Goal: Task Accomplishment & Management: Use online tool/utility

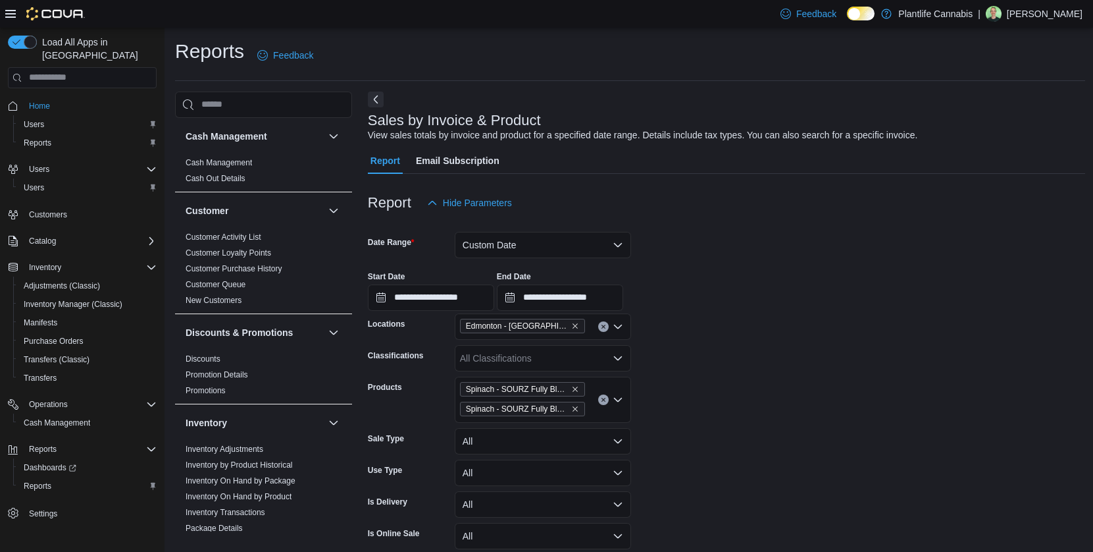
scroll to position [706, 0]
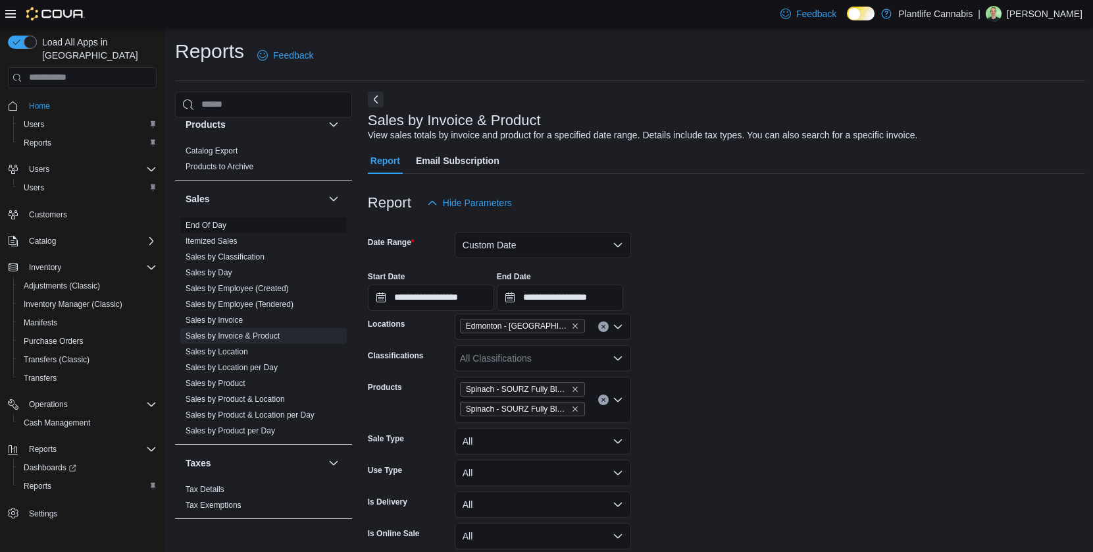
click at [230, 225] on span "End Of Day" at bounding box center [263, 225] width 167 height 16
click at [217, 224] on link "End Of Day" at bounding box center [206, 225] width 41 height 9
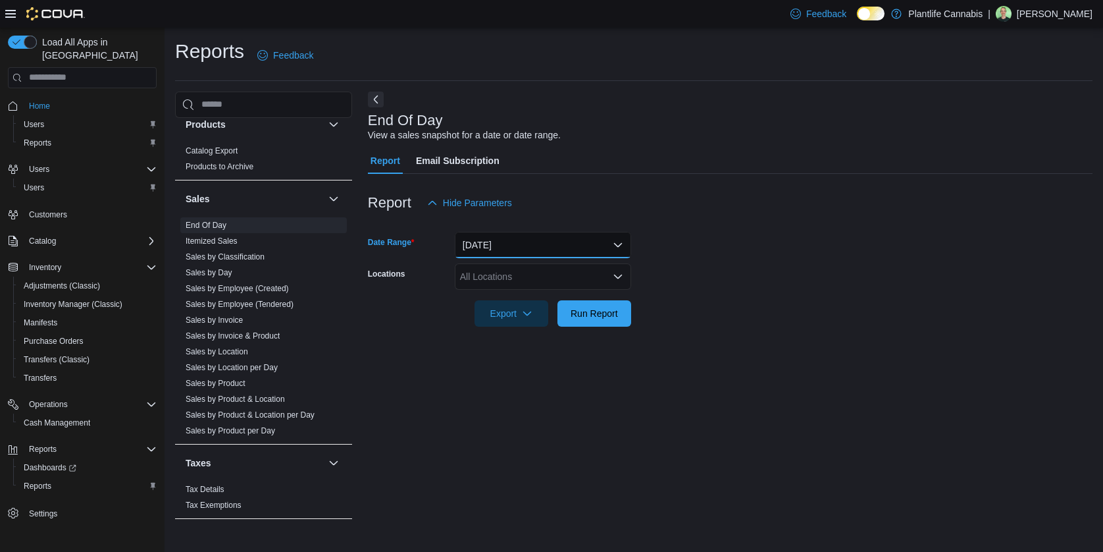
click at [512, 243] on button "[DATE]" at bounding box center [543, 245] width 176 height 26
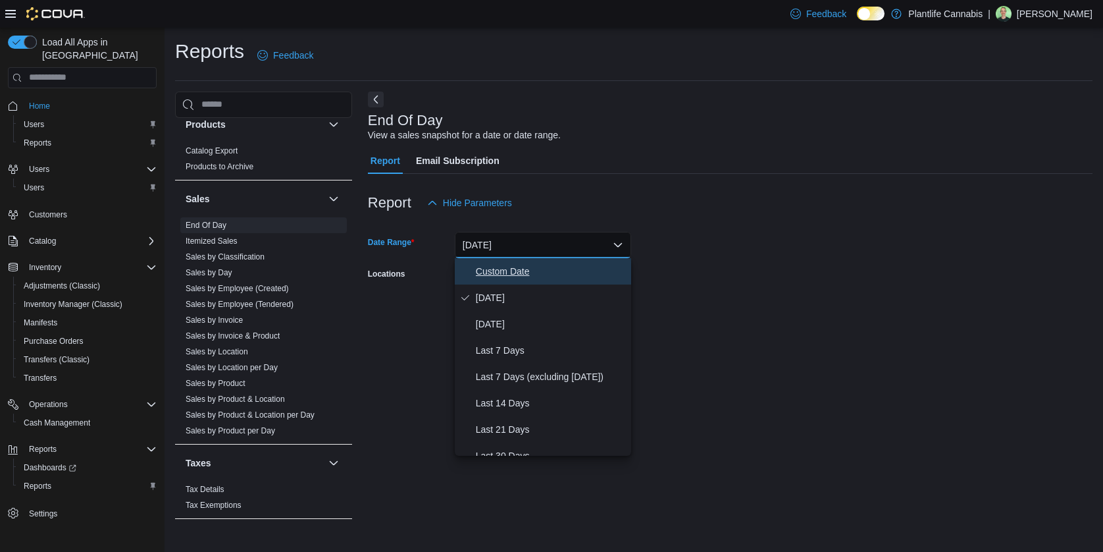
click at [508, 267] on span "Custom Date" at bounding box center [551, 271] width 150 height 16
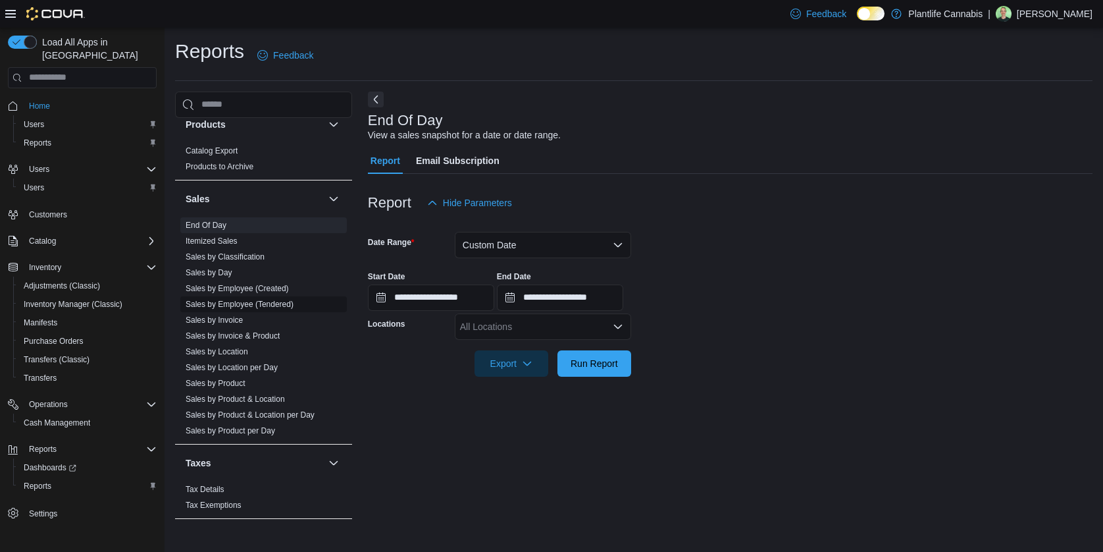
click at [254, 305] on link "Sales by Employee (Tendered)" at bounding box center [240, 304] width 108 height 9
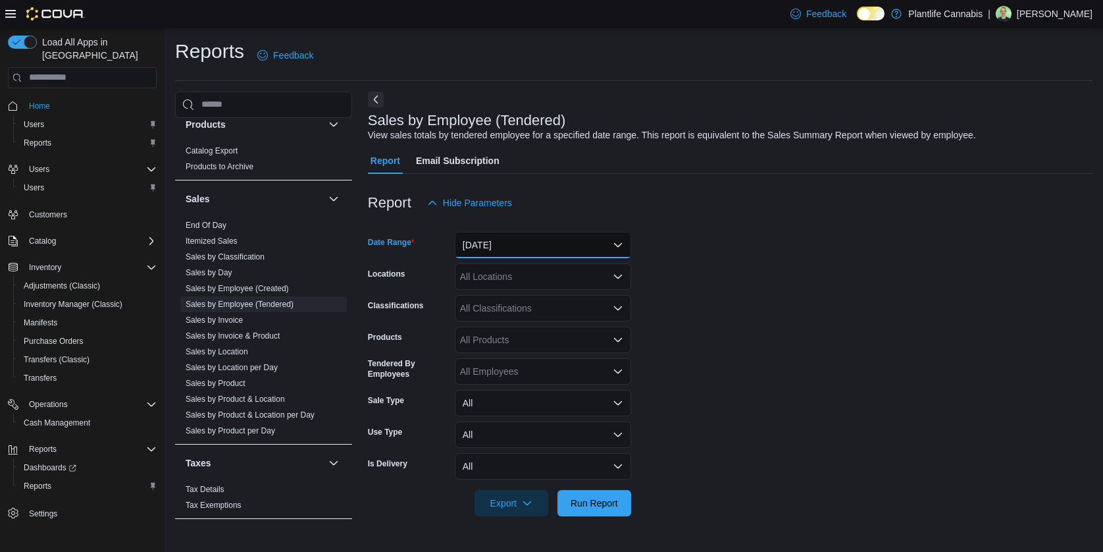
click at [475, 247] on button "[DATE]" at bounding box center [543, 245] width 176 height 26
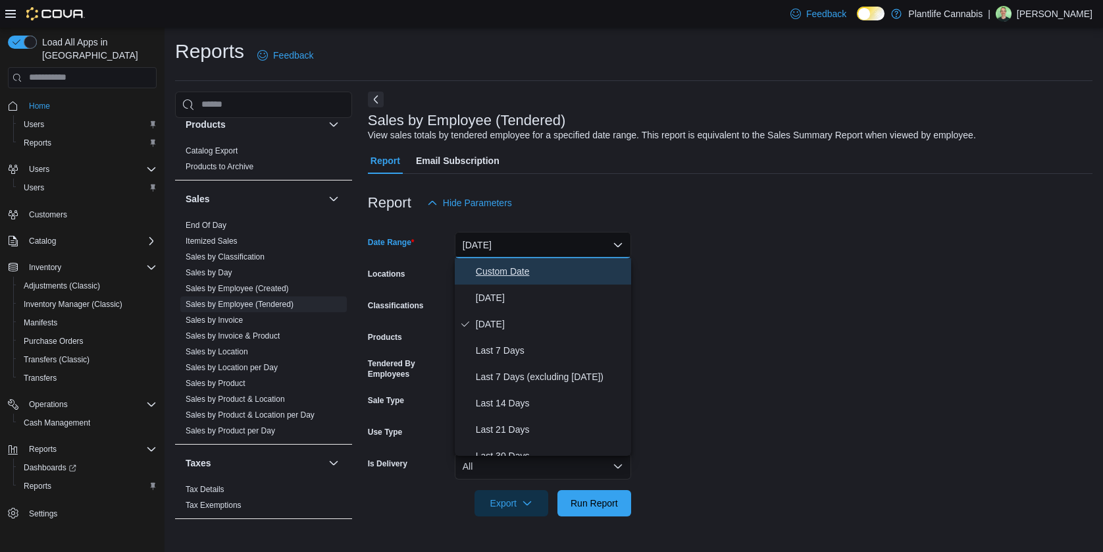
click at [481, 267] on span "Custom Date" at bounding box center [551, 271] width 150 height 16
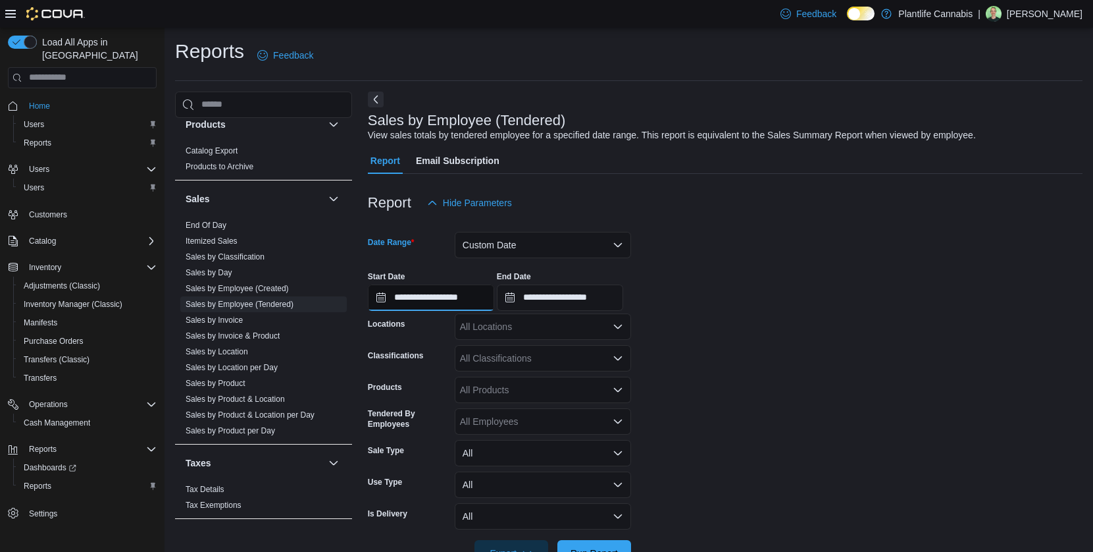
click at [429, 295] on input "**********" at bounding box center [431, 297] width 126 height 26
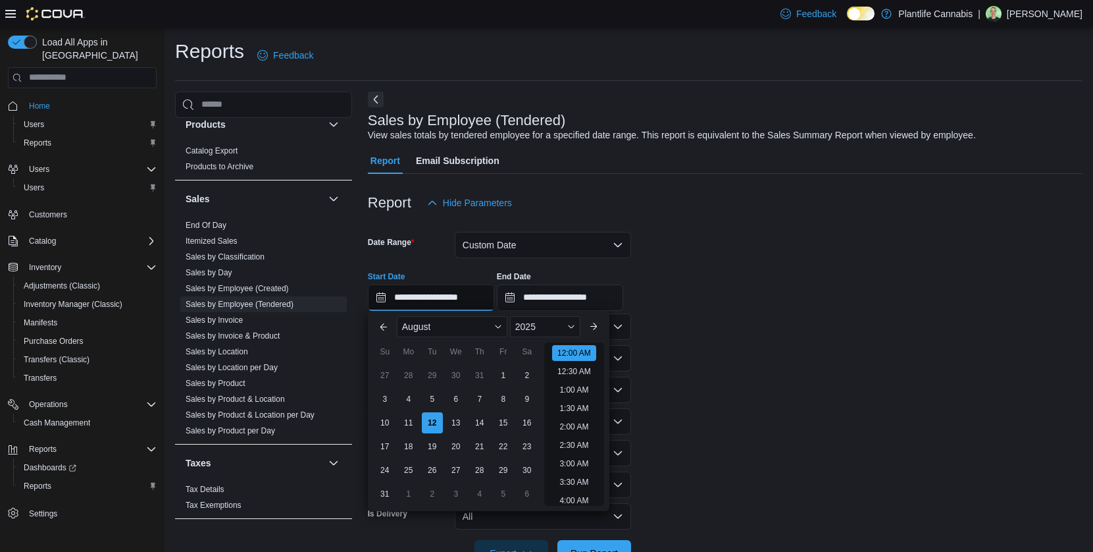
scroll to position [41, 0]
click at [429, 403] on div "5" at bounding box center [432, 398] width 23 height 23
type input "**********"
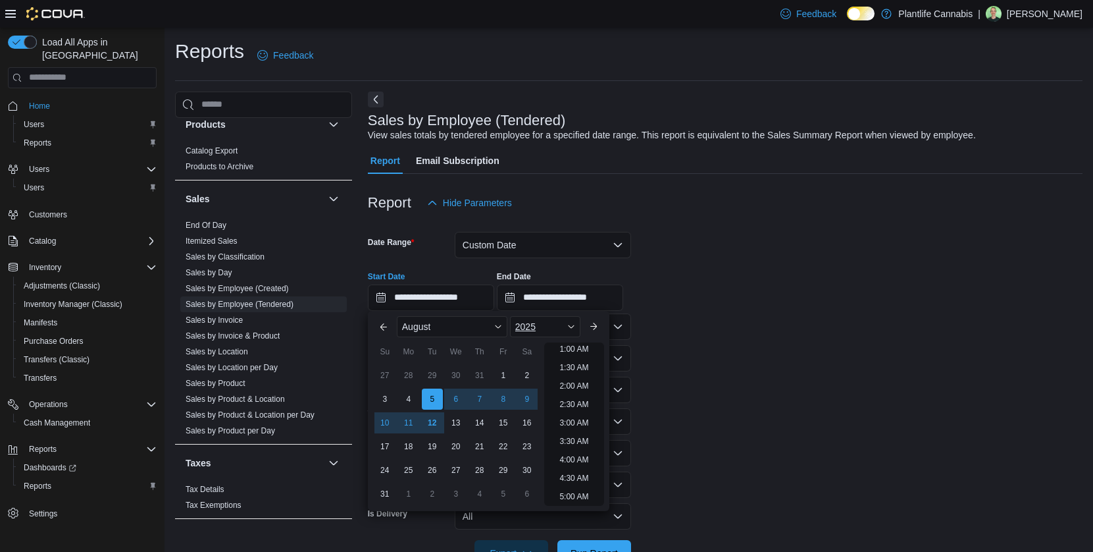
scroll to position [3, 0]
click at [570, 295] on input "**********" at bounding box center [560, 297] width 126 height 26
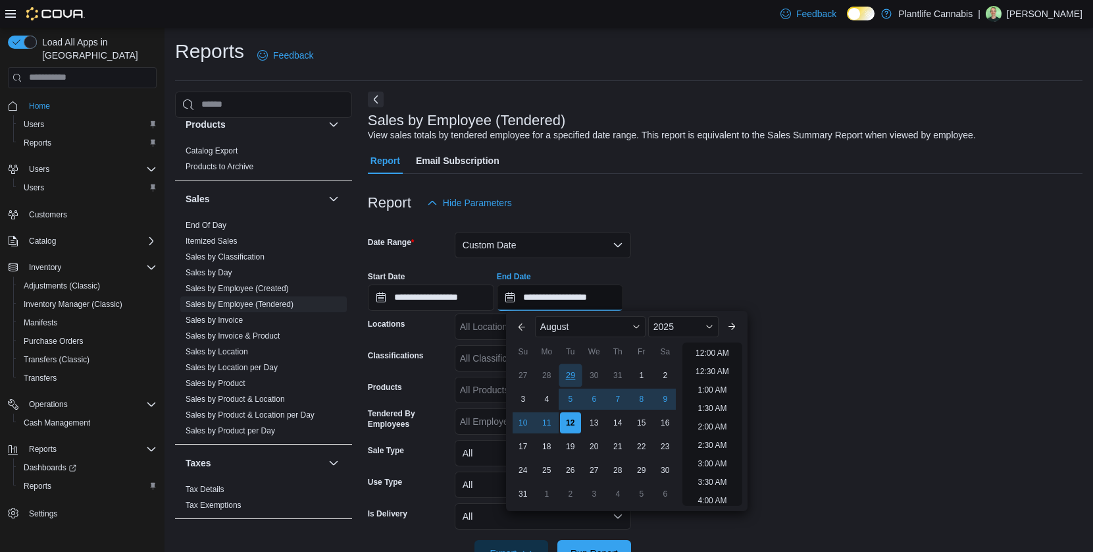
scroll to position [724, 0]
click at [548, 419] on div "11" at bounding box center [546, 422] width 23 height 23
type input "**********"
drag, startPoint x: 868, startPoint y: 404, endPoint x: 625, endPoint y: 334, distance: 252.7
click at [865, 401] on form "**********" at bounding box center [725, 391] width 715 height 350
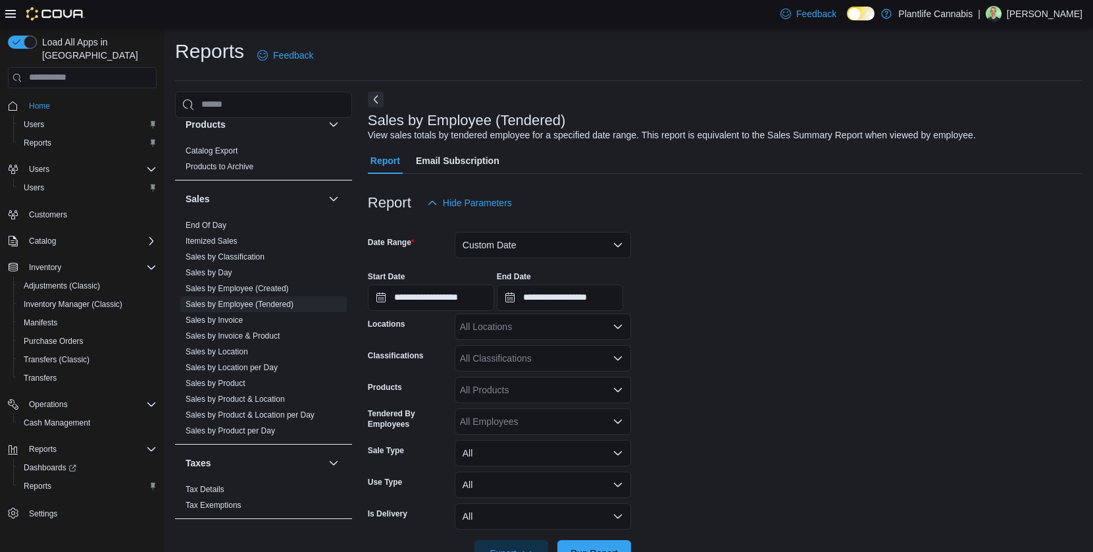
click at [536, 327] on div "All Locations" at bounding box center [543, 326] width 176 height 26
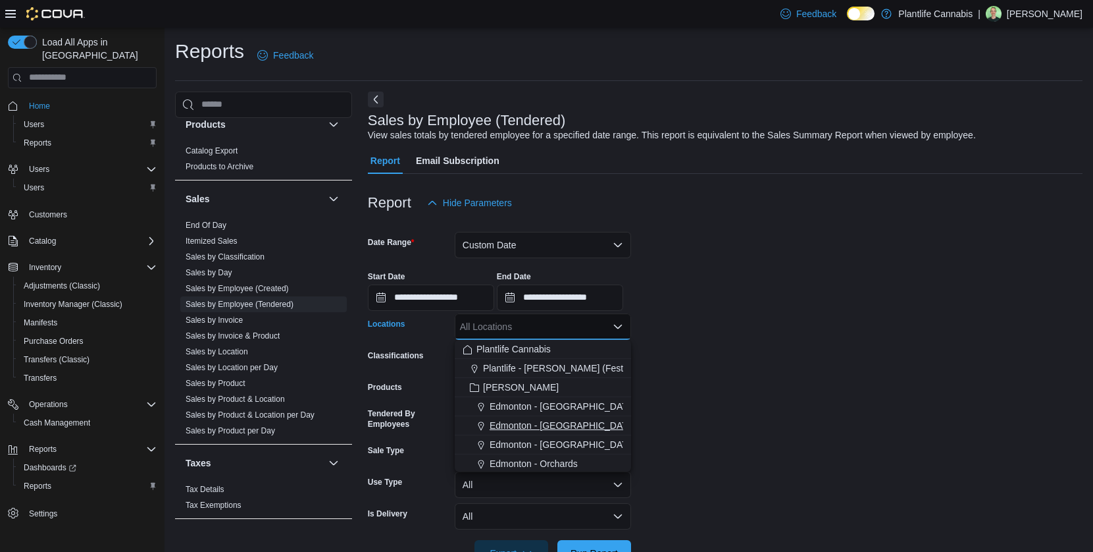
click at [573, 419] on span "Edmonton - [GEOGRAPHIC_DATA]" at bounding box center [563, 425] width 146 height 13
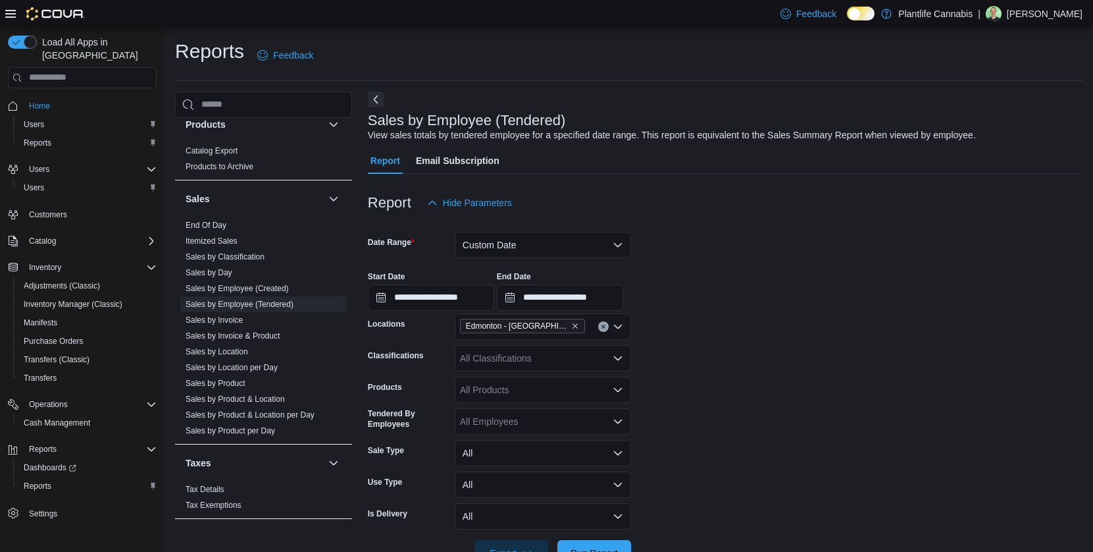
drag, startPoint x: 735, startPoint y: 404, endPoint x: 600, endPoint y: 494, distance: 162.9
click at [733, 407] on form "**********" at bounding box center [725, 391] width 715 height 350
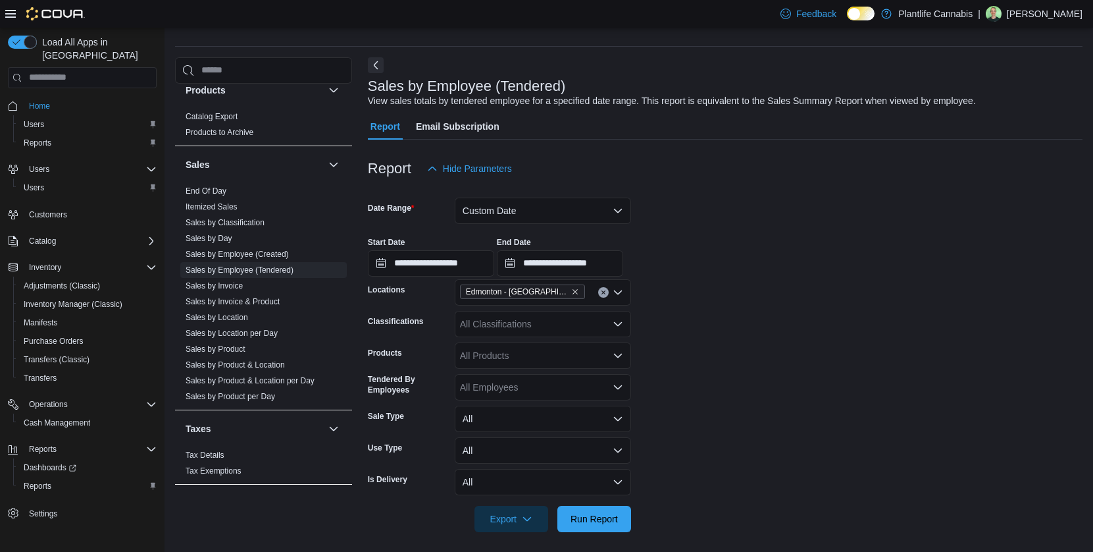
scroll to position [41, 0]
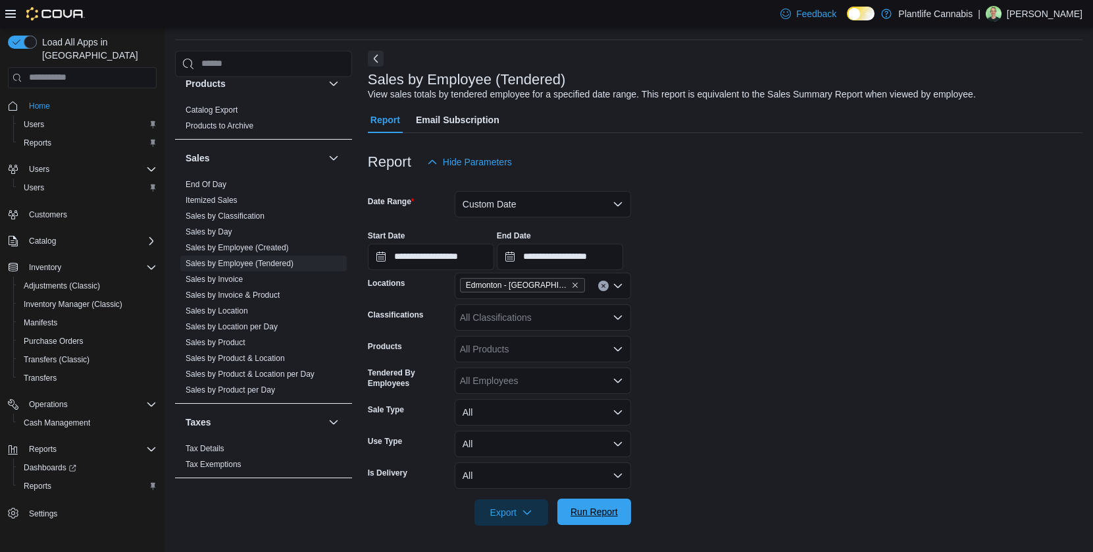
click at [586, 506] on span "Run Report" at bounding box center [594, 511] width 47 height 13
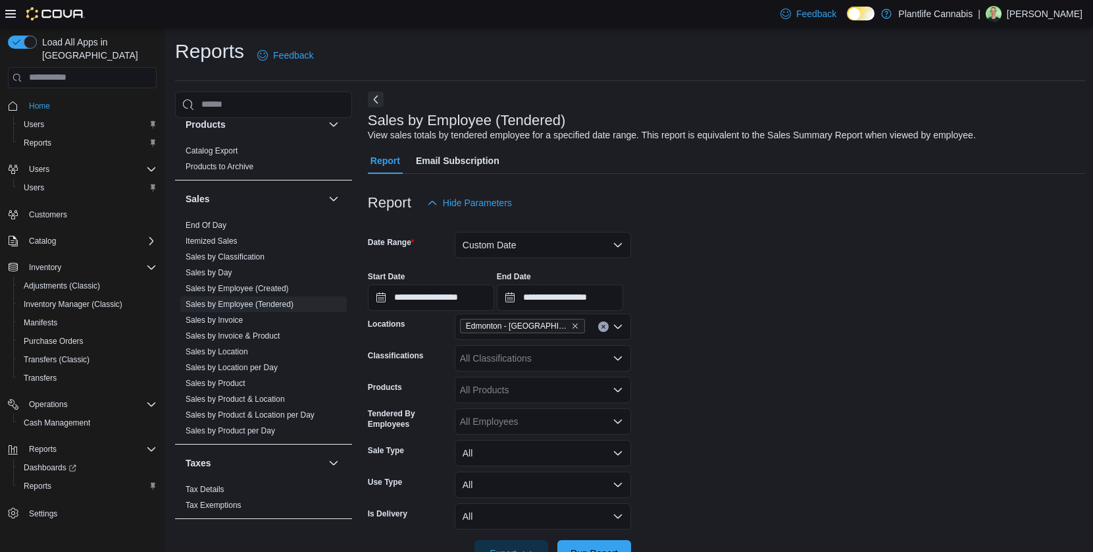
click at [536, 359] on div "All Classifications" at bounding box center [543, 358] width 176 height 26
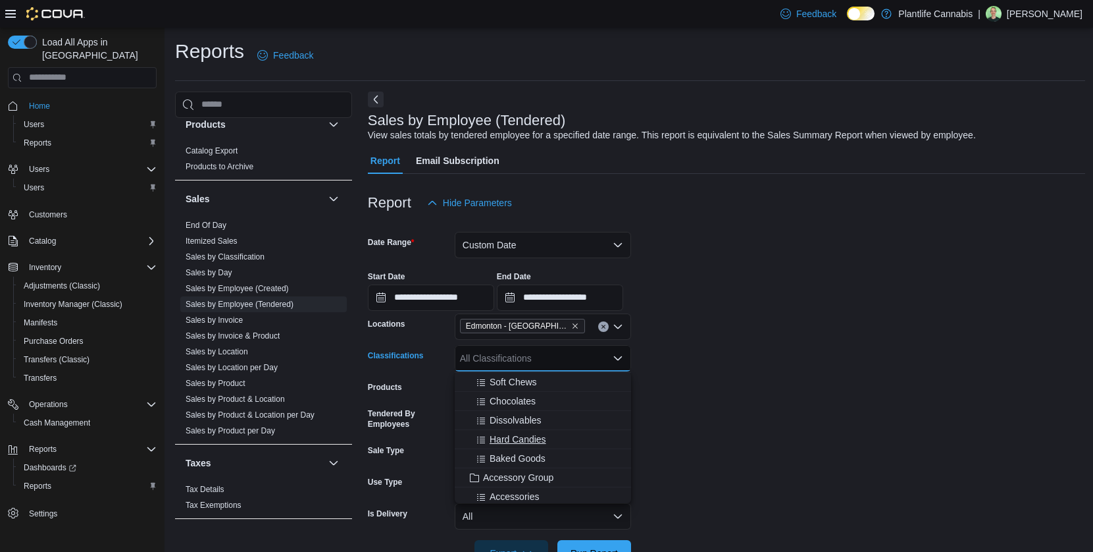
scroll to position [95, 0]
click at [523, 473] on span "Accessory Group" at bounding box center [518, 476] width 70 height 13
click at [750, 452] on form "**********" at bounding box center [727, 391] width 718 height 350
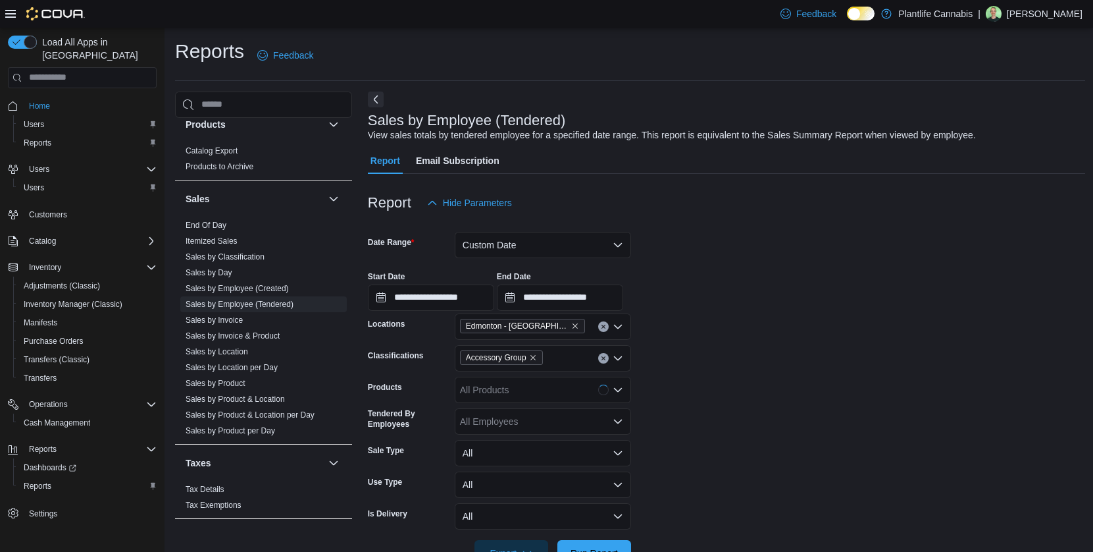
scroll to position [263, 0]
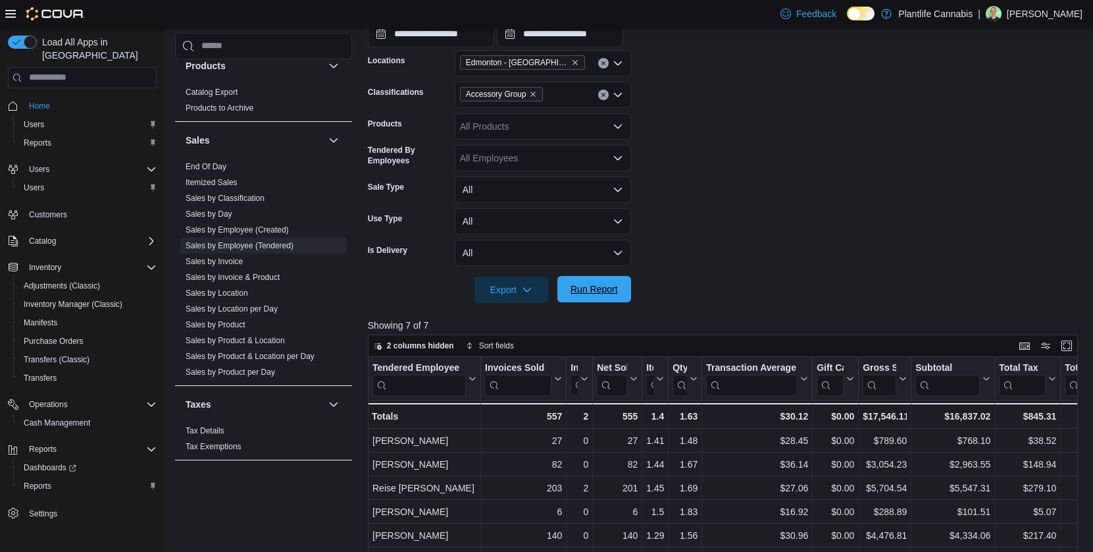
click at [573, 286] on span "Run Report" at bounding box center [594, 288] width 47 height 13
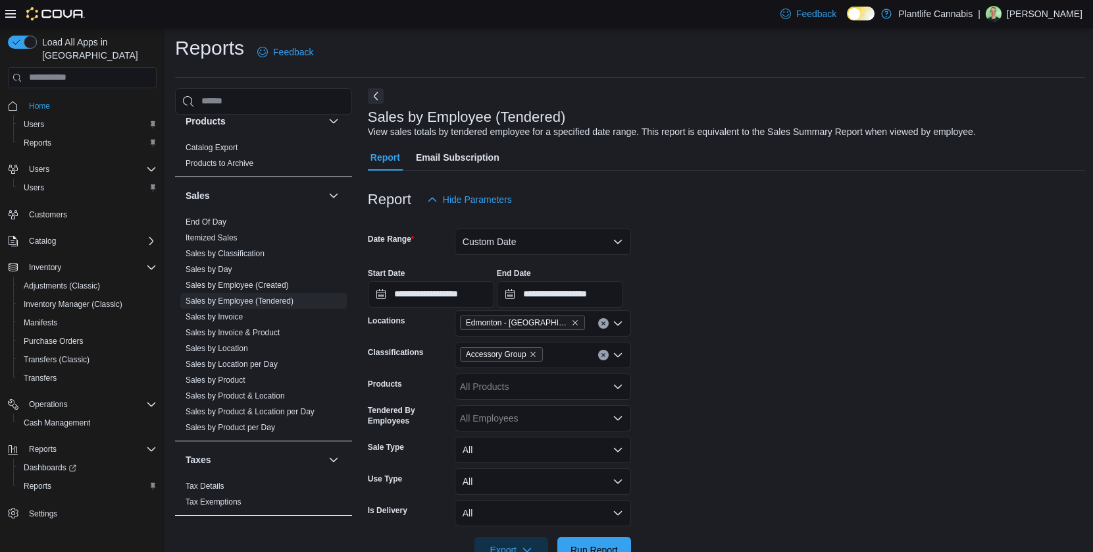
scroll to position [11, 0]
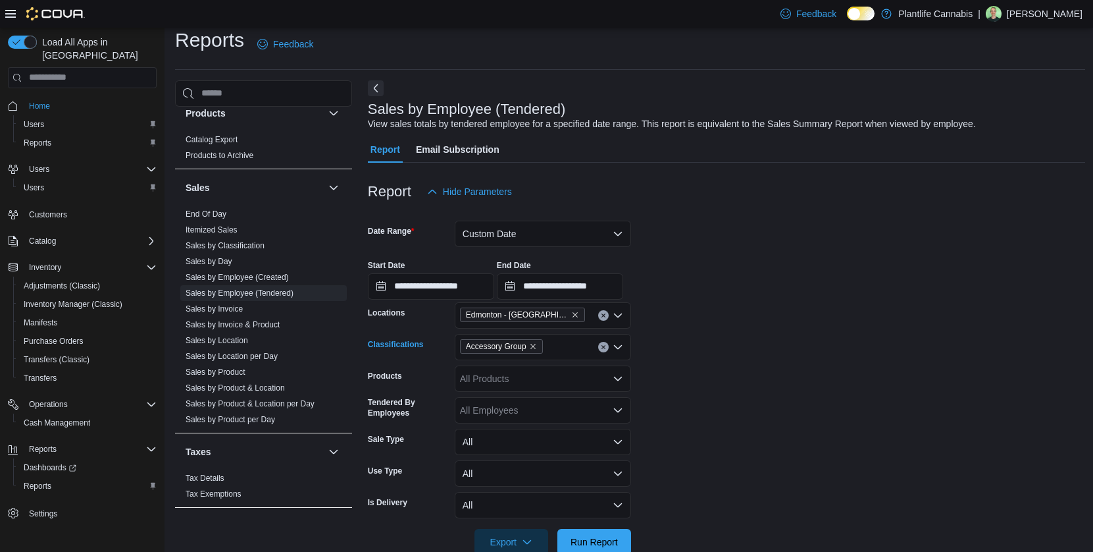
click at [542, 346] on span "Accessory Group" at bounding box center [501, 346] width 83 height 14
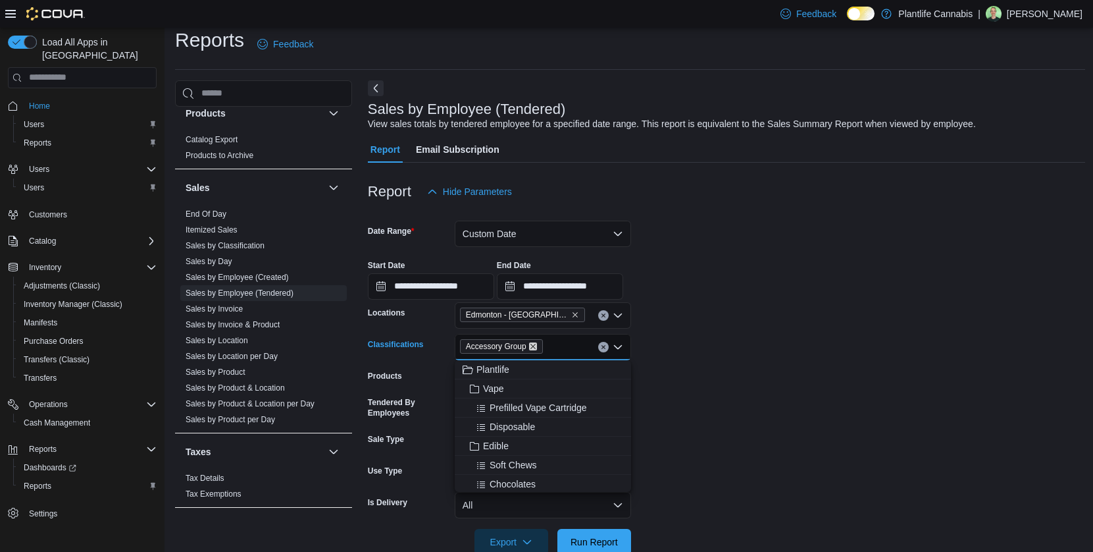
click at [536, 345] on icon "Remove Accessory Group from selection in this group" at bounding box center [533, 346] width 5 height 5
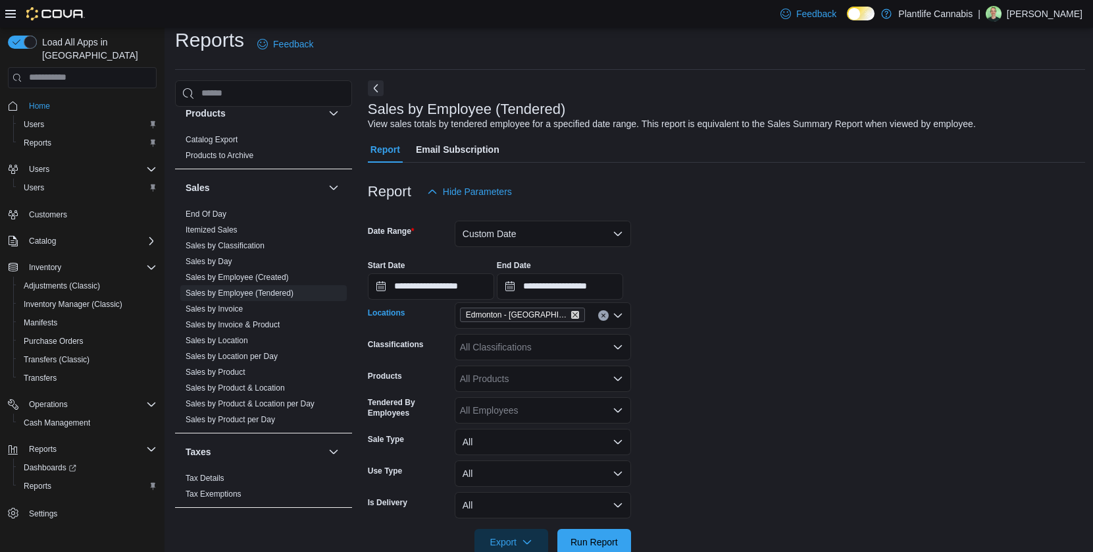
click at [571, 311] on icon "Remove Edmonton - ICE District from selection in this group" at bounding box center [575, 315] width 8 height 8
click at [561, 311] on div "Edmonton - [GEOGRAPHIC_DATA]" at bounding box center [543, 315] width 176 height 26
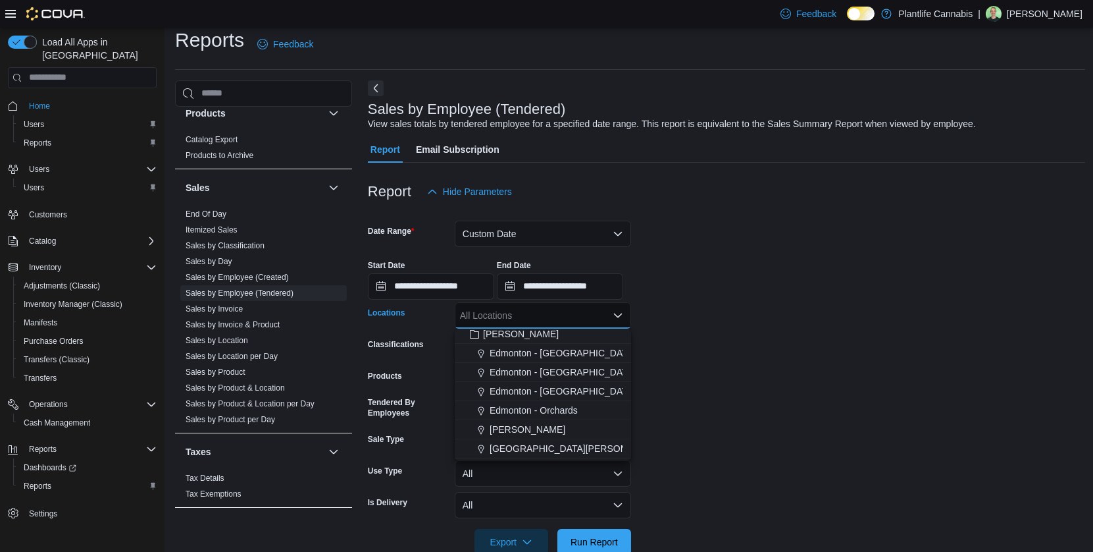
scroll to position [43, 0]
click at [511, 428] on span "[PERSON_NAME]" at bounding box center [528, 428] width 76 height 13
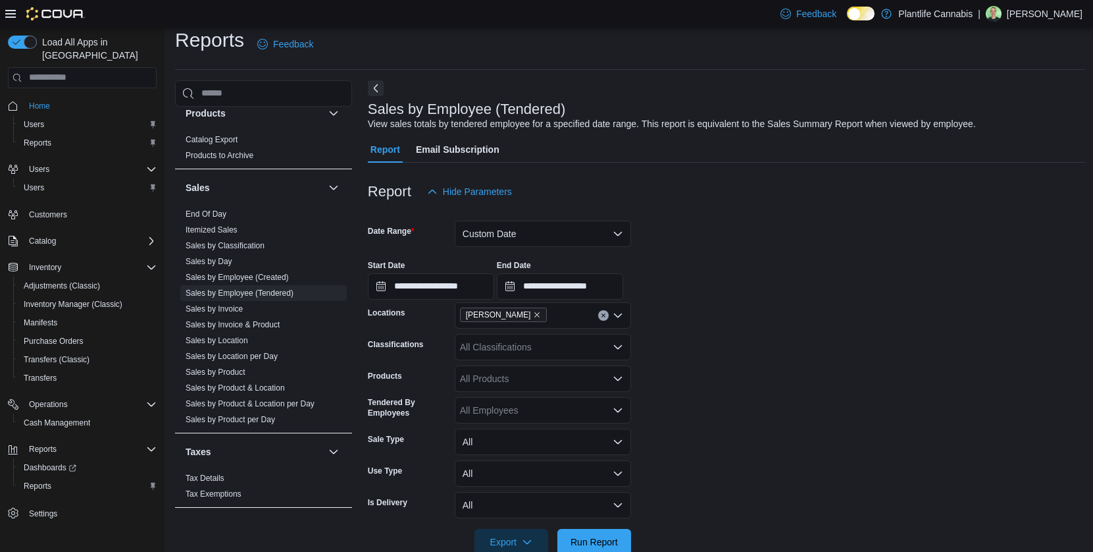
click at [687, 411] on form "**********" at bounding box center [727, 380] width 718 height 350
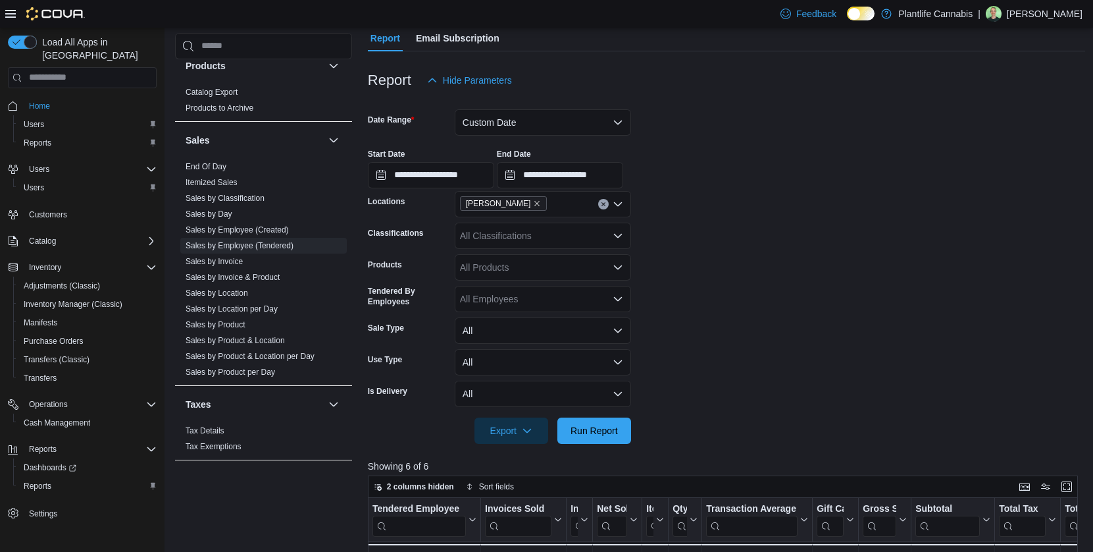
scroll to position [123, 0]
click at [604, 425] on span "Run Report" at bounding box center [594, 429] width 47 height 13
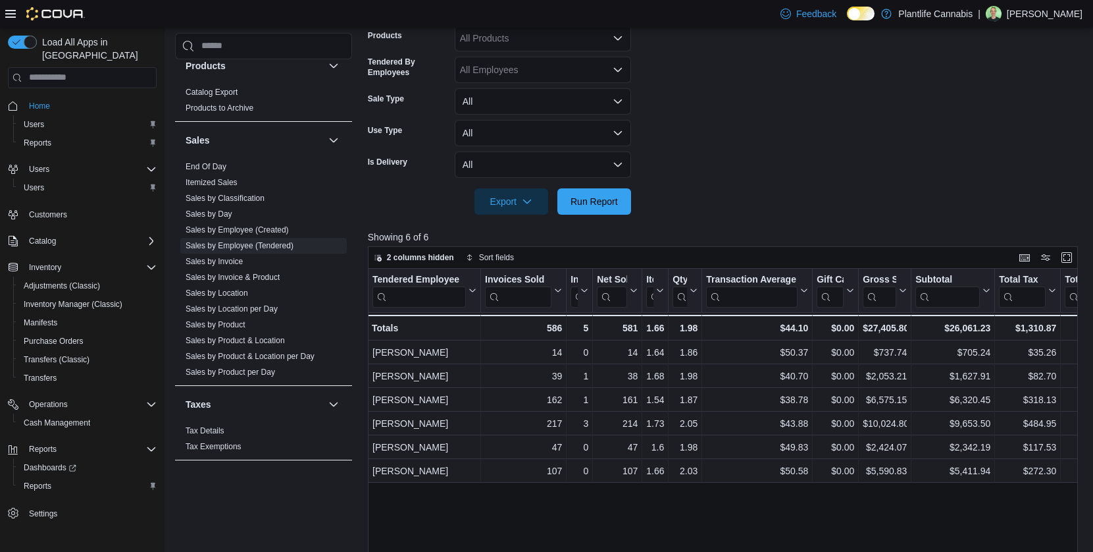
scroll to position [232, 0]
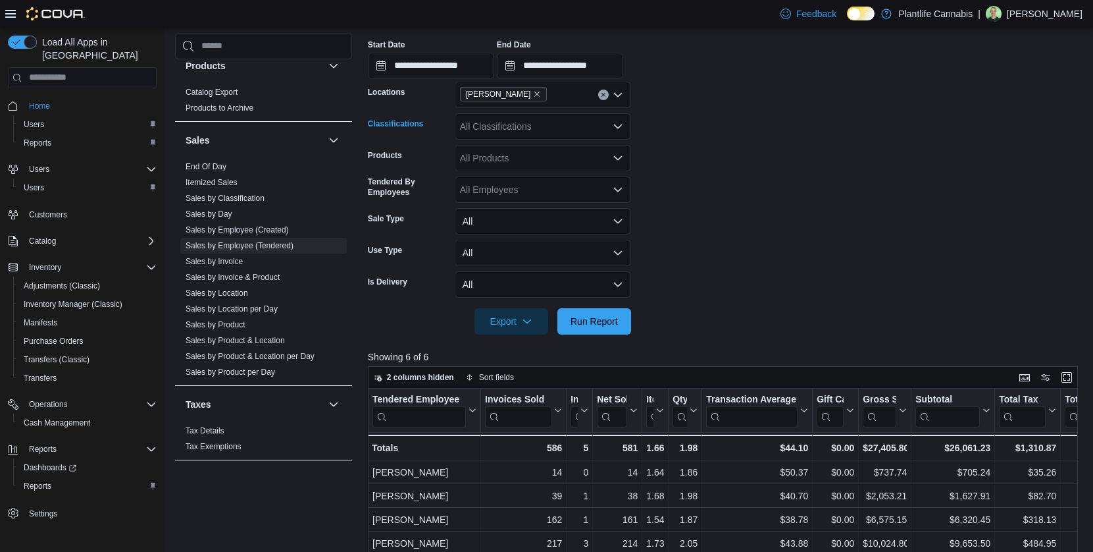
click at [532, 122] on div "All Classifications" at bounding box center [543, 126] width 176 height 26
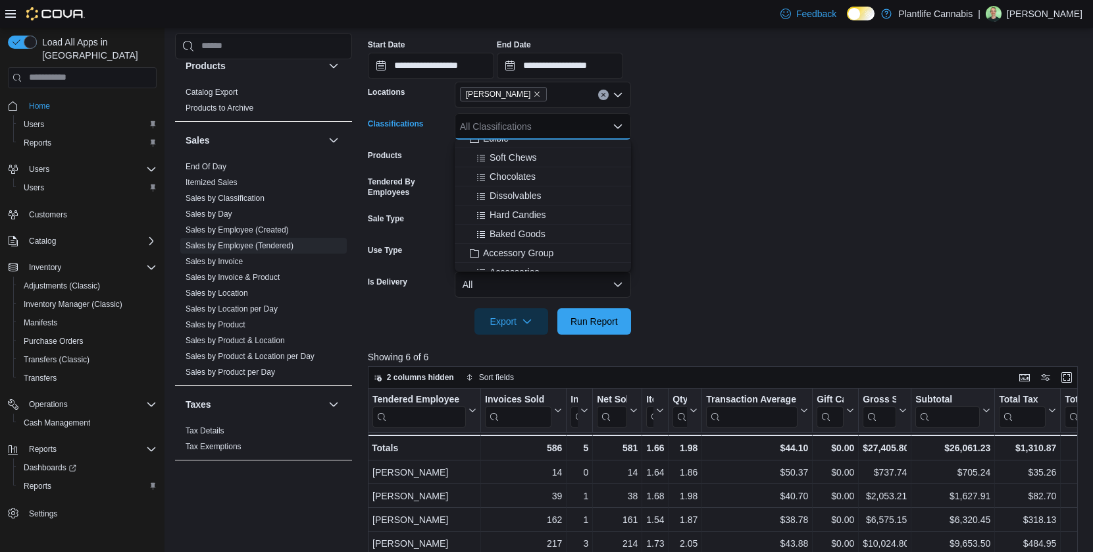
scroll to position [107, 0]
click at [519, 234] on span "Accessory Group" at bounding box center [518, 232] width 70 height 13
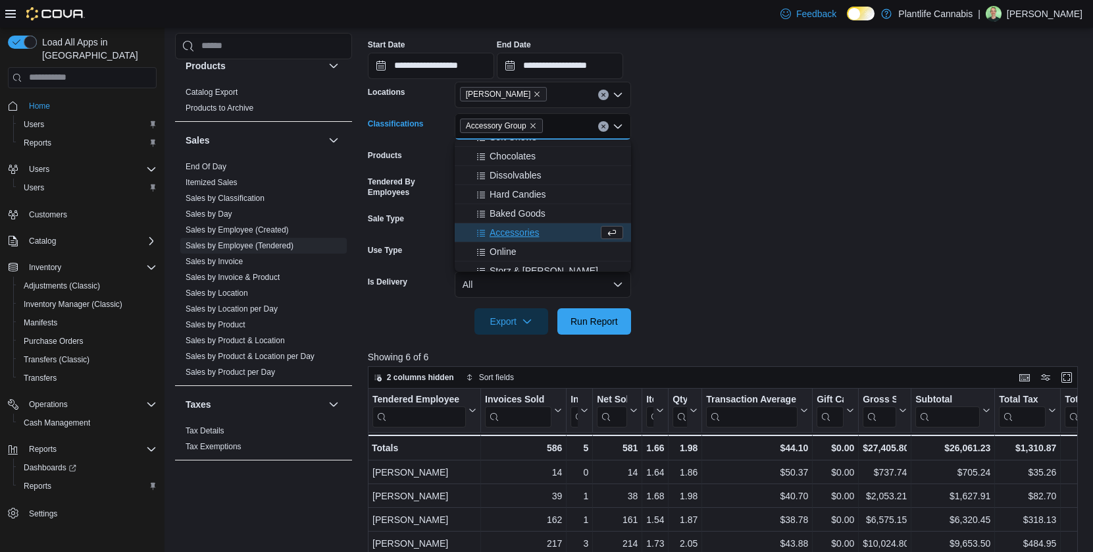
drag, startPoint x: 711, startPoint y: 249, endPoint x: 681, endPoint y: 259, distance: 31.4
click at [705, 251] on form "**********" at bounding box center [727, 159] width 718 height 350
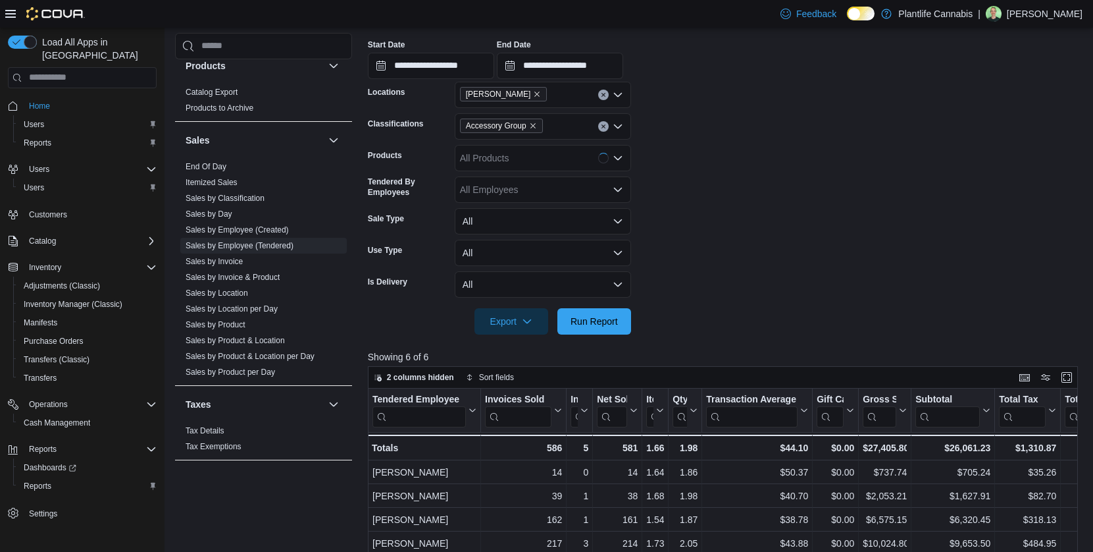
click at [593, 336] on div at bounding box center [727, 342] width 718 height 16
click at [594, 331] on span "Run Report" at bounding box center [594, 320] width 58 height 26
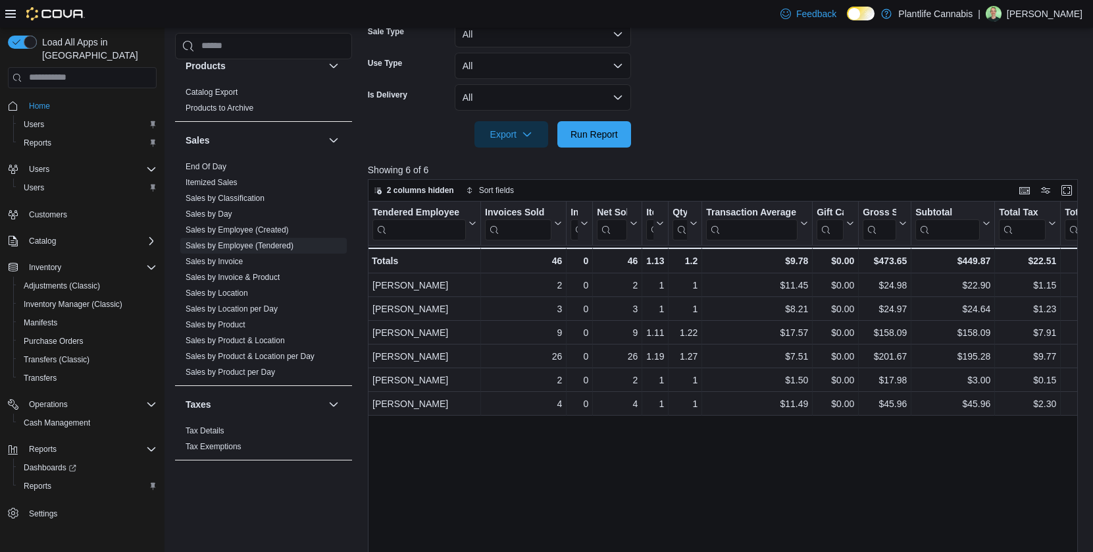
scroll to position [140, 0]
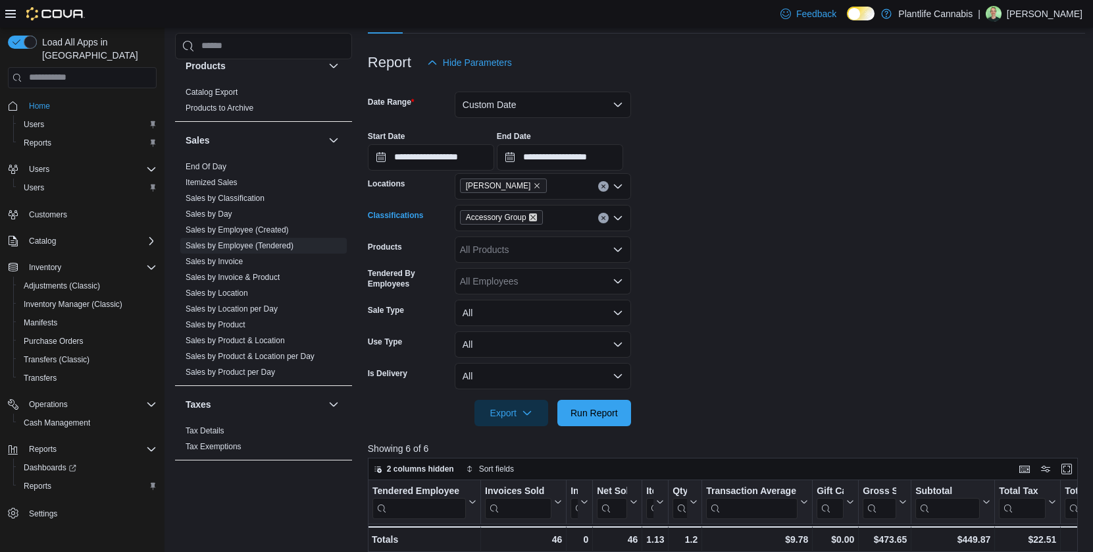
click at [537, 219] on icon "Remove Accessory Group from selection in this group" at bounding box center [533, 217] width 8 height 8
click at [500, 185] on span "[PERSON_NAME]" at bounding box center [504, 185] width 88 height 14
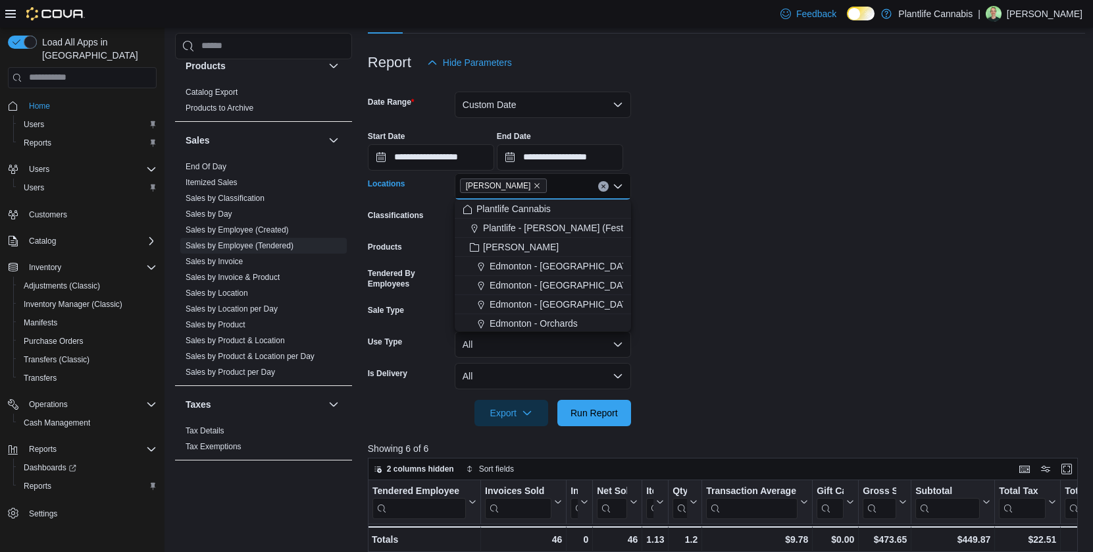
click at [499, 185] on span "[PERSON_NAME]" at bounding box center [504, 185] width 88 height 14
click at [533, 185] on icon "Remove Leduc from selection in this group" at bounding box center [537, 186] width 8 height 8
click at [567, 306] on span "Edmonton - [GEOGRAPHIC_DATA]" at bounding box center [563, 304] width 146 height 13
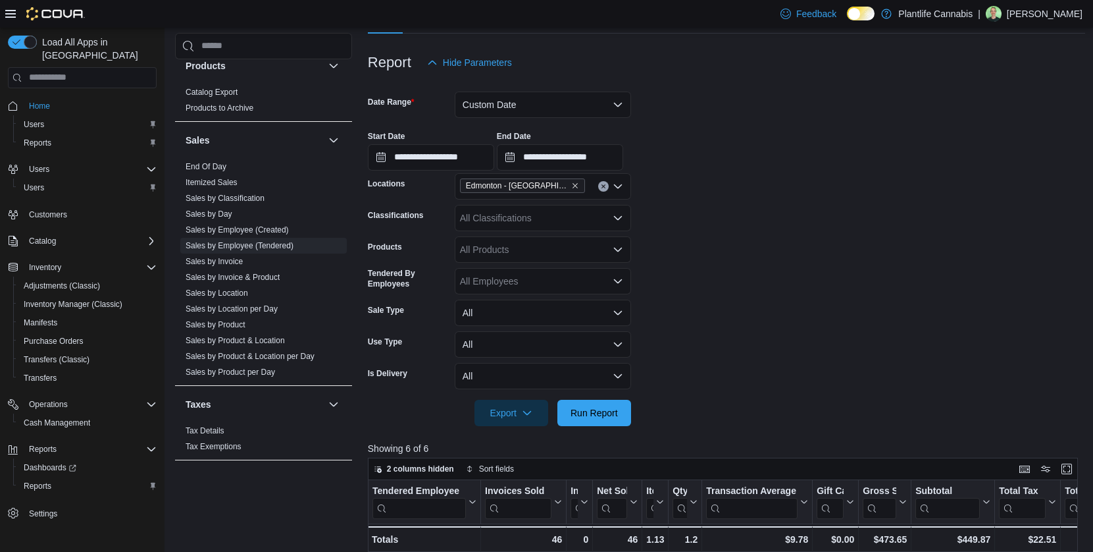
click at [702, 280] on form "**********" at bounding box center [727, 251] width 718 height 350
click at [596, 411] on span "Run Report" at bounding box center [594, 412] width 47 height 13
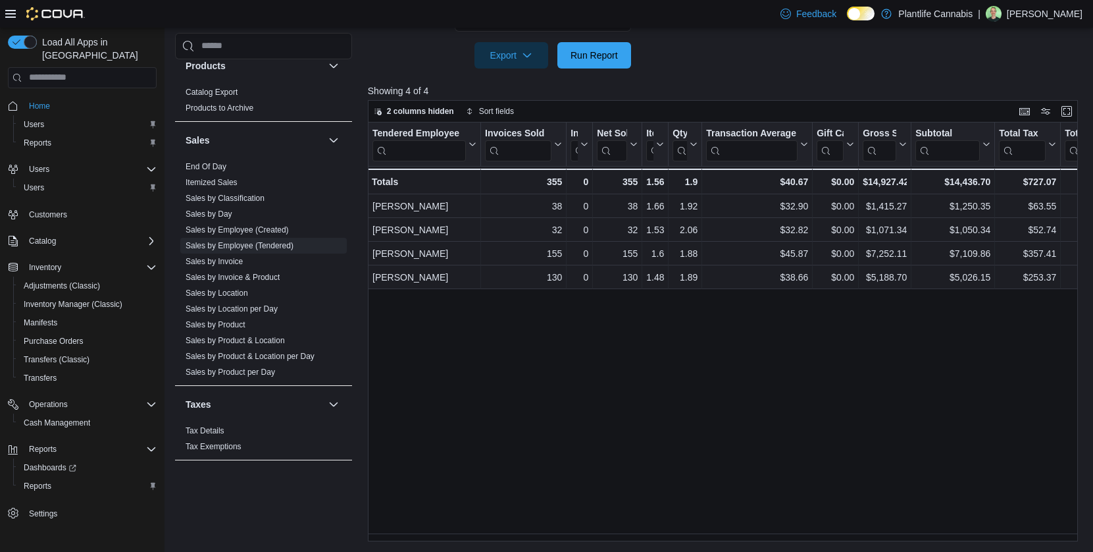
scroll to position [78, 0]
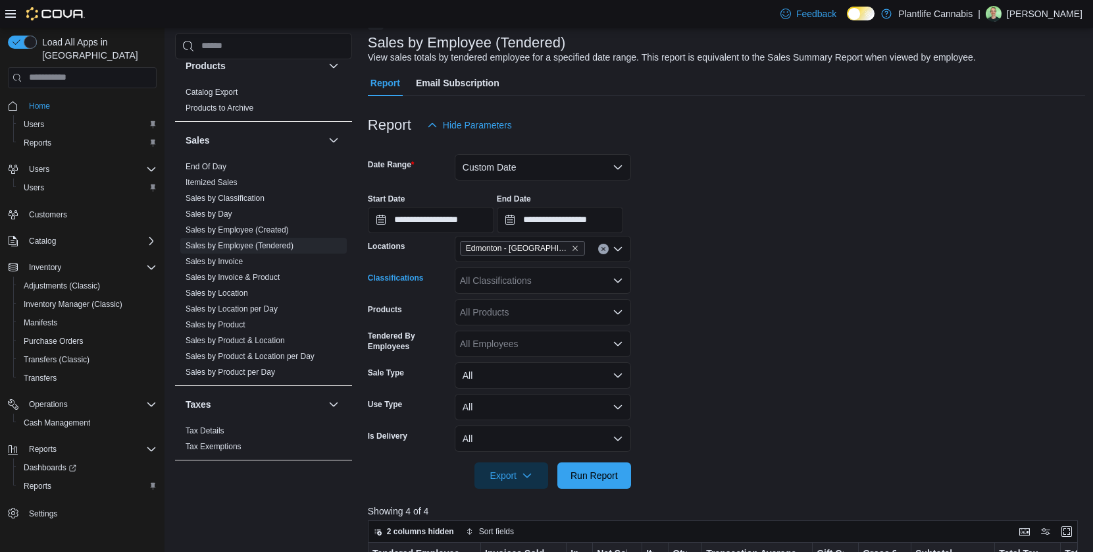
click at [551, 280] on div "All Classifications" at bounding box center [543, 280] width 176 height 26
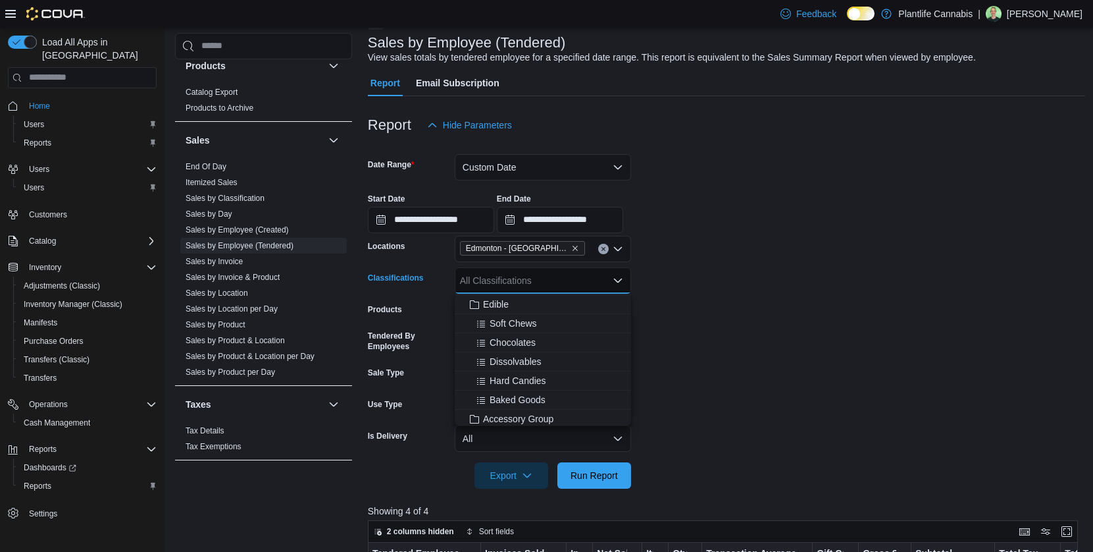
scroll to position [132, 0]
click at [548, 363] on span "Accessory Group" at bounding box center [518, 361] width 70 height 13
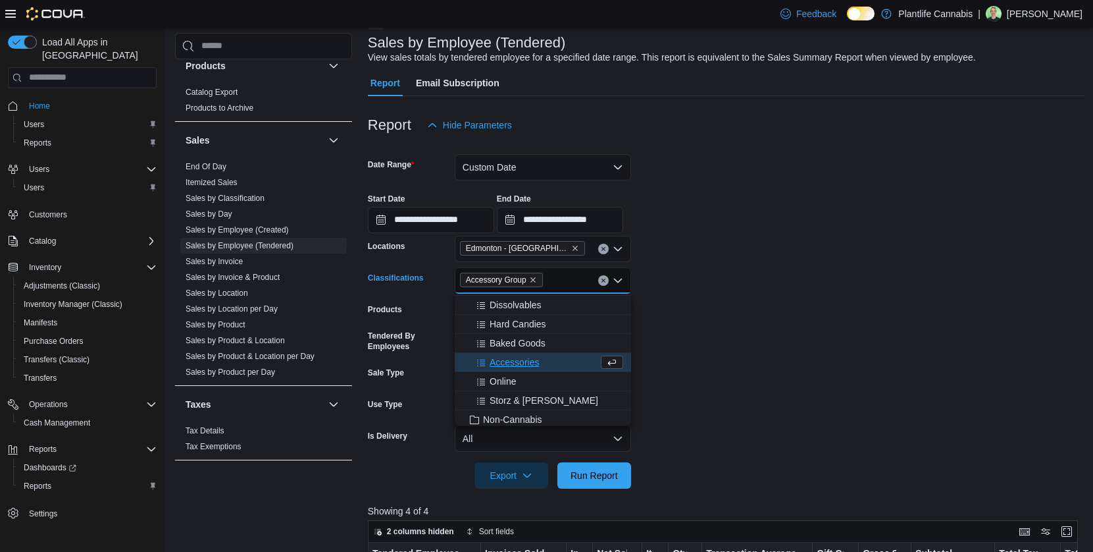
click at [804, 362] on form "**********" at bounding box center [727, 313] width 718 height 350
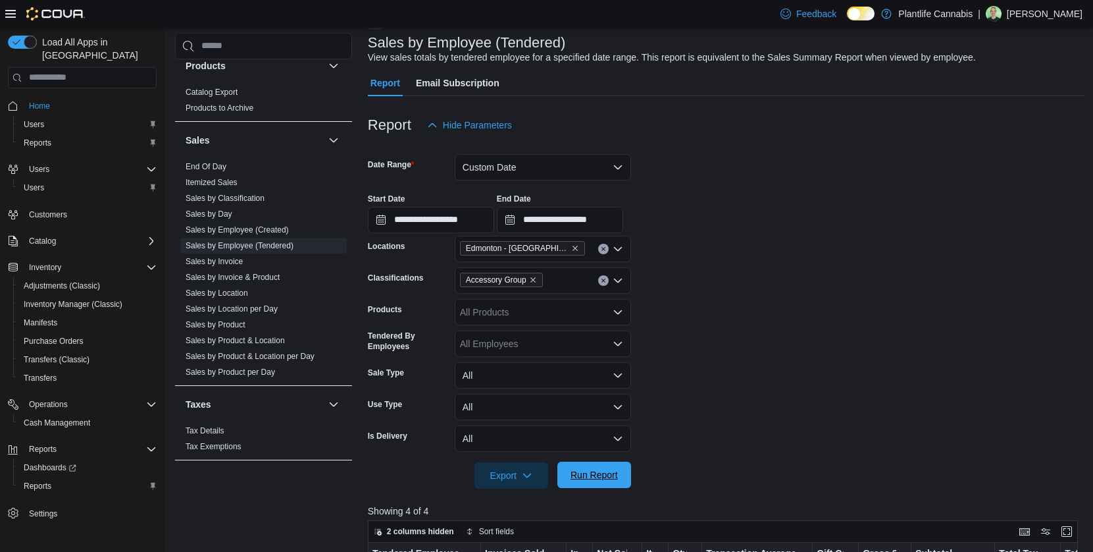
click at [604, 475] on span "Run Report" at bounding box center [594, 474] width 47 height 13
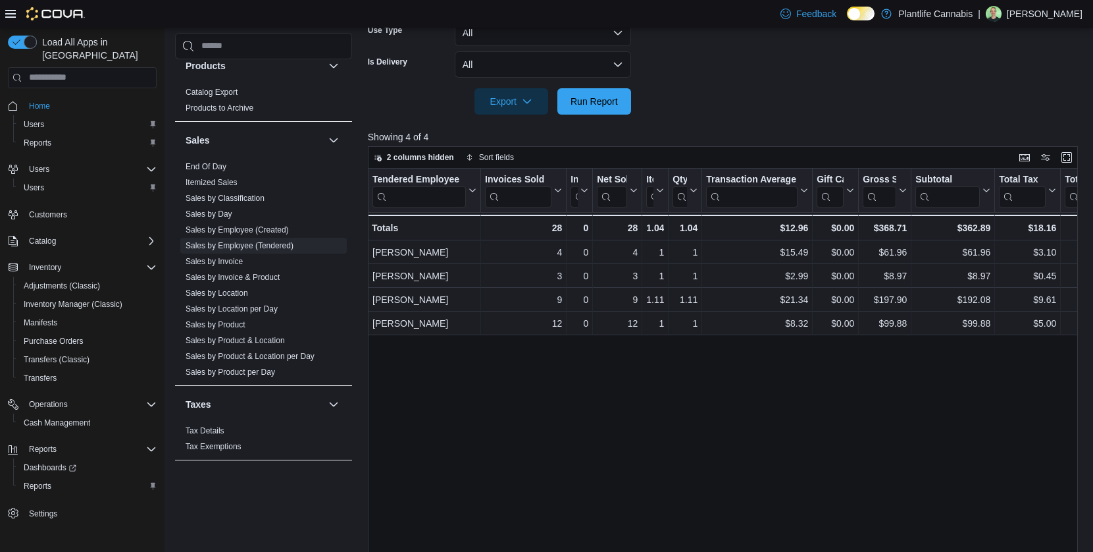
scroll to position [471, 0]
